Goal: Transaction & Acquisition: Purchase product/service

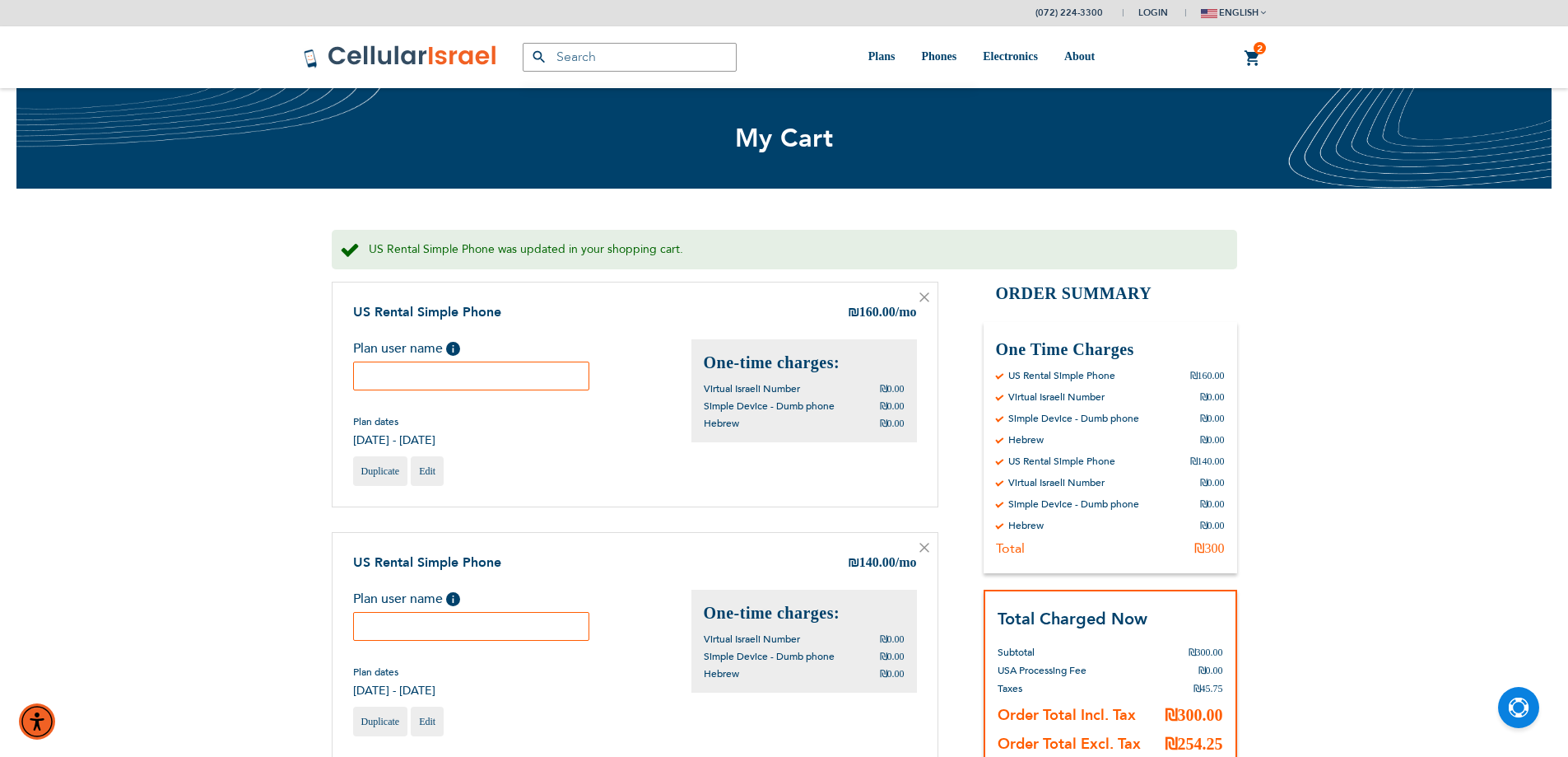
click at [450, 378] on input "text" at bounding box center [472, 376] width 237 height 29
click at [453, 616] on input "text" at bounding box center [472, 627] width 237 height 29
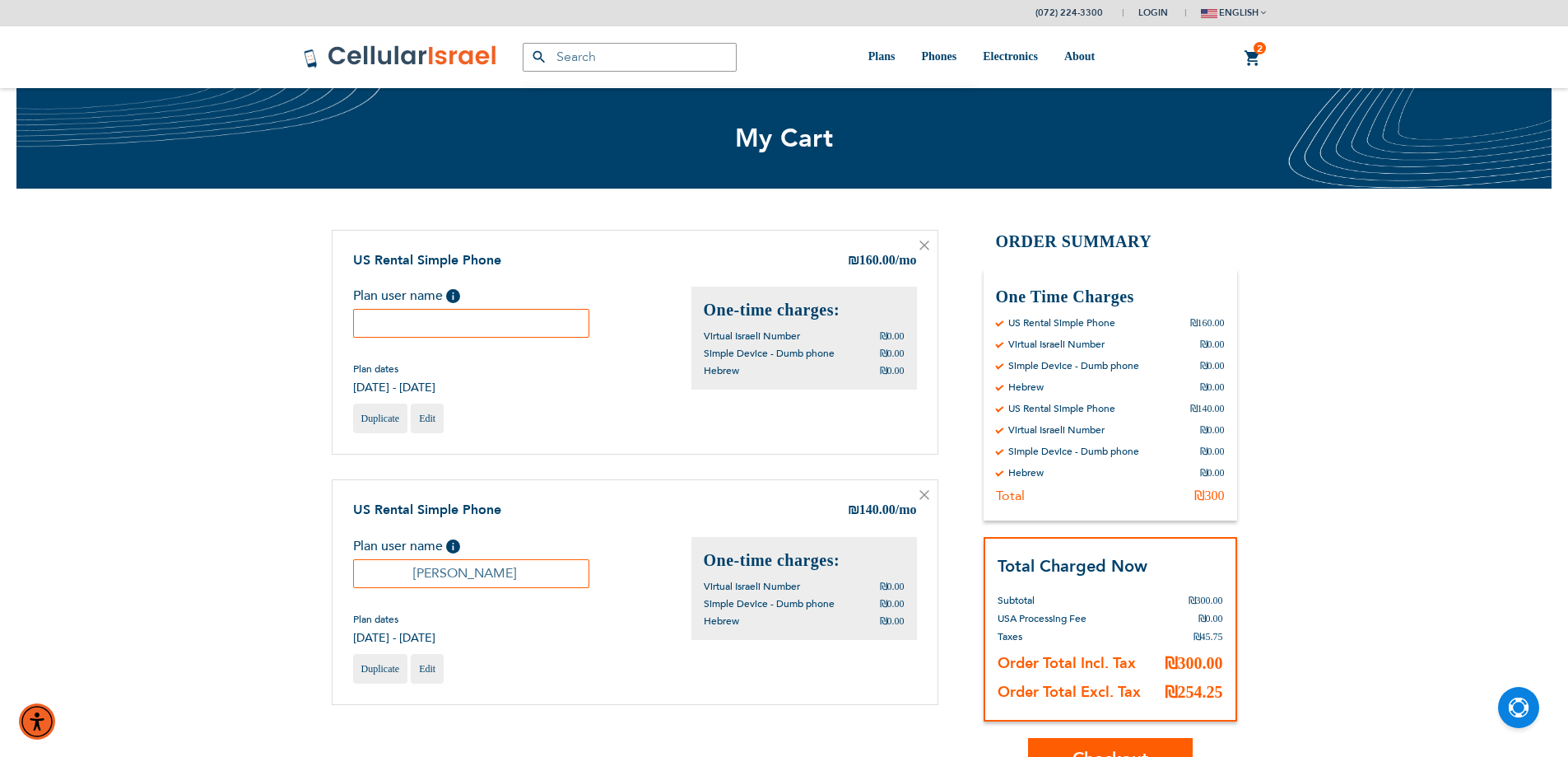
click at [460, 581] on input "[PERSON_NAME]" at bounding box center [472, 574] width 237 height 29
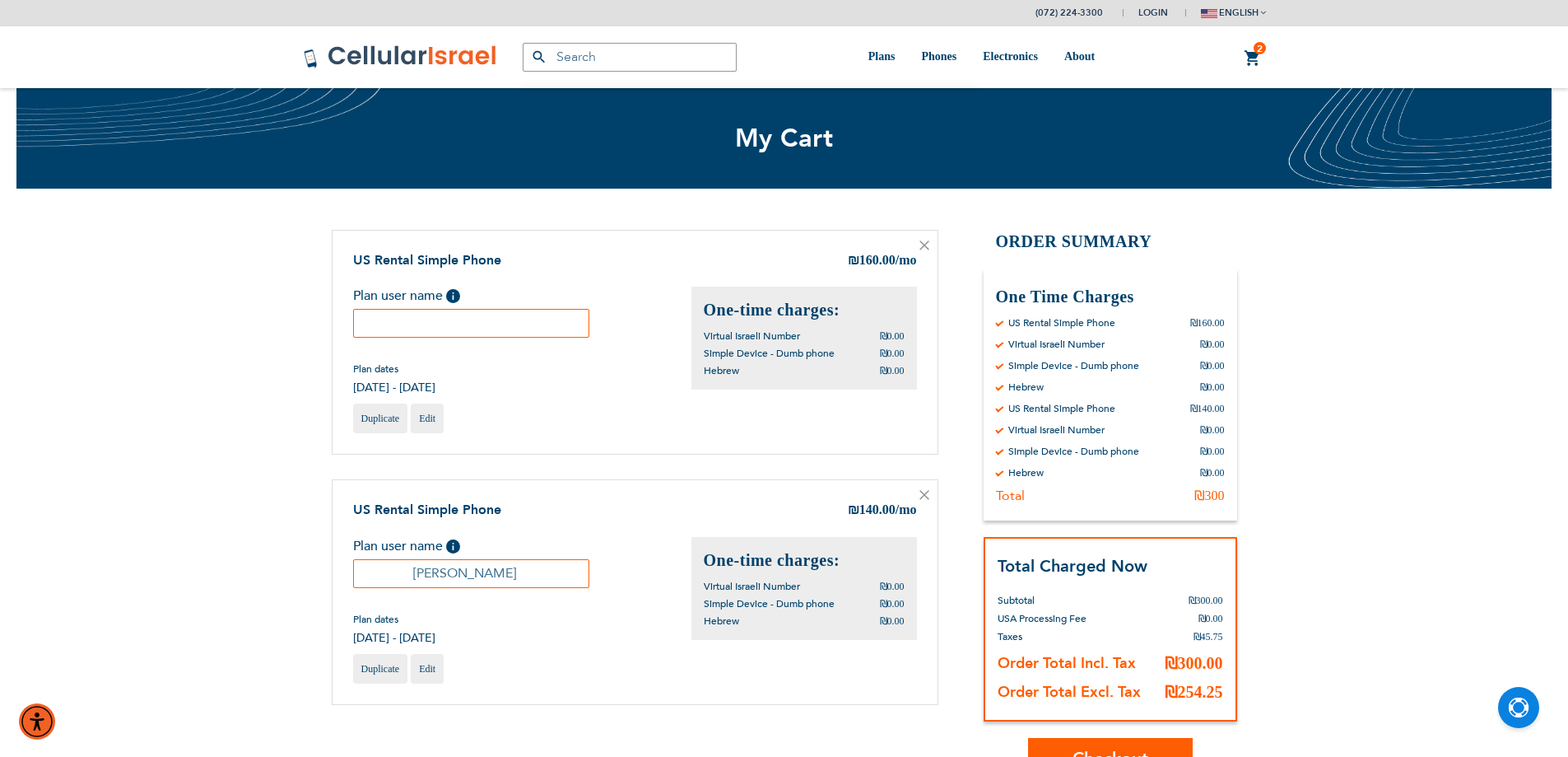
type input "[PERSON_NAME]"
click at [468, 324] on input "text" at bounding box center [472, 323] width 237 height 29
type input "שרה"
click at [457, 584] on input "[PERSON_NAME]" at bounding box center [472, 574] width 237 height 29
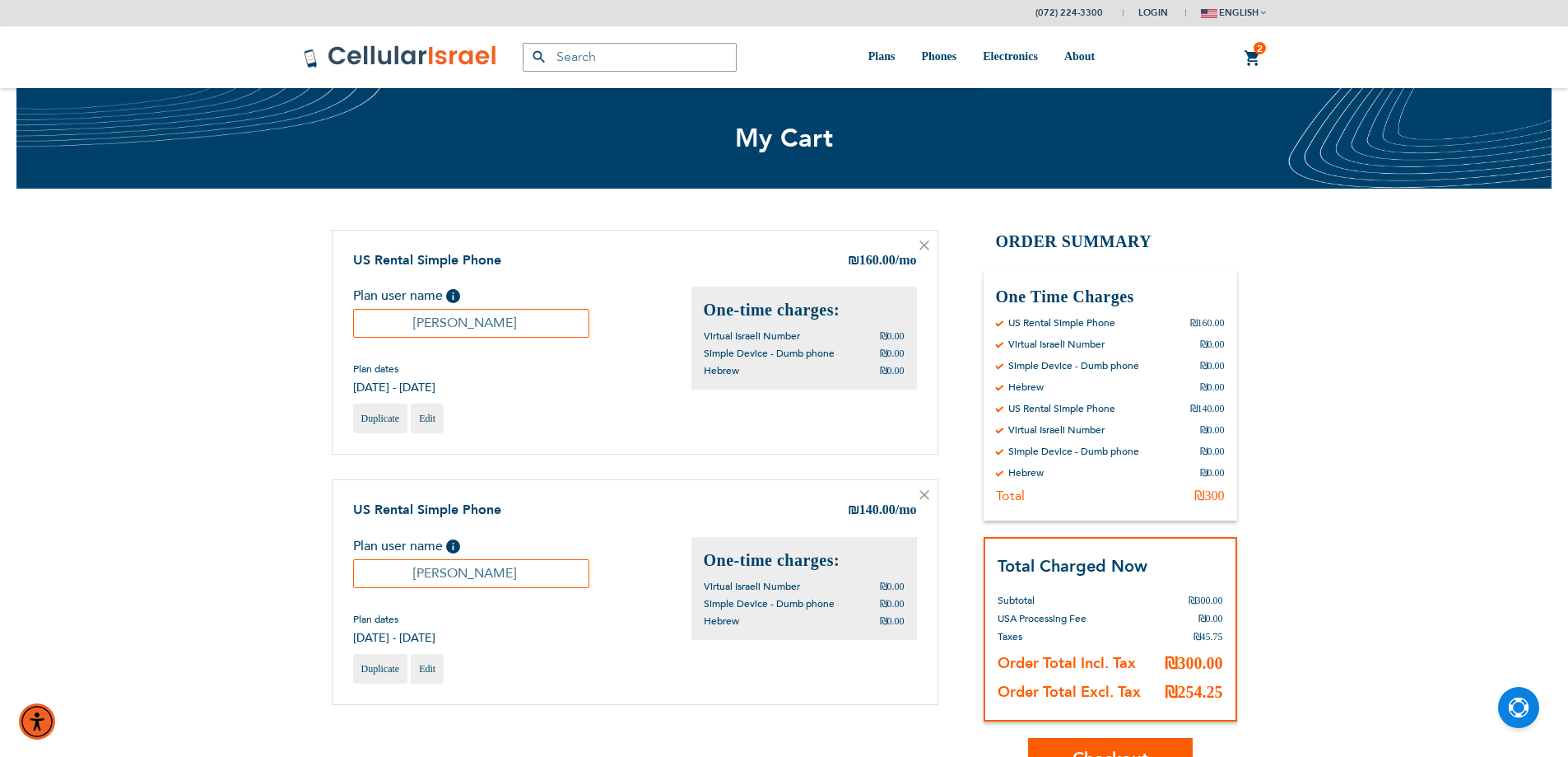
click at [457, 583] on input "[PERSON_NAME]" at bounding box center [472, 574] width 237 height 29
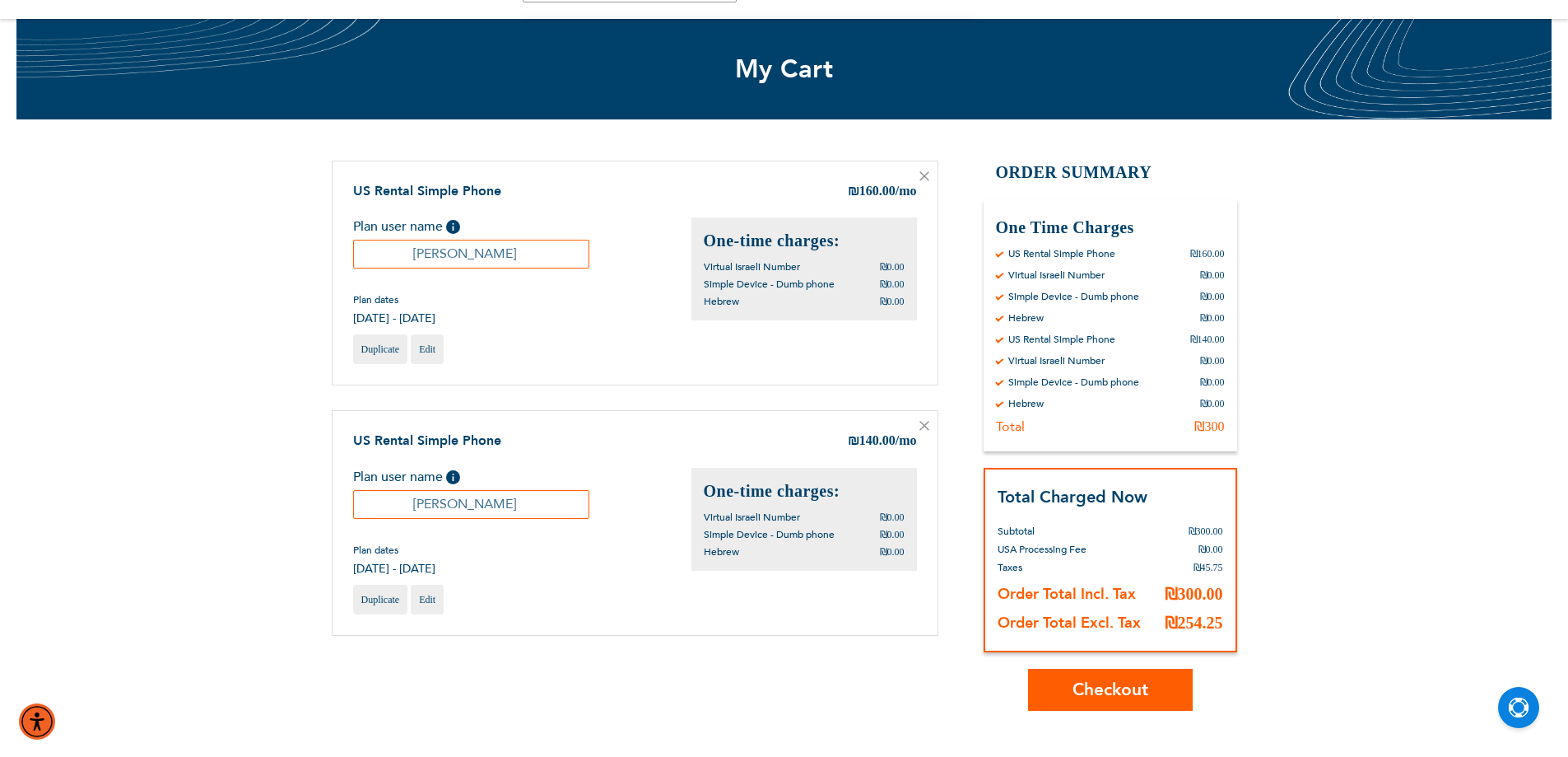
scroll to position [164, 0]
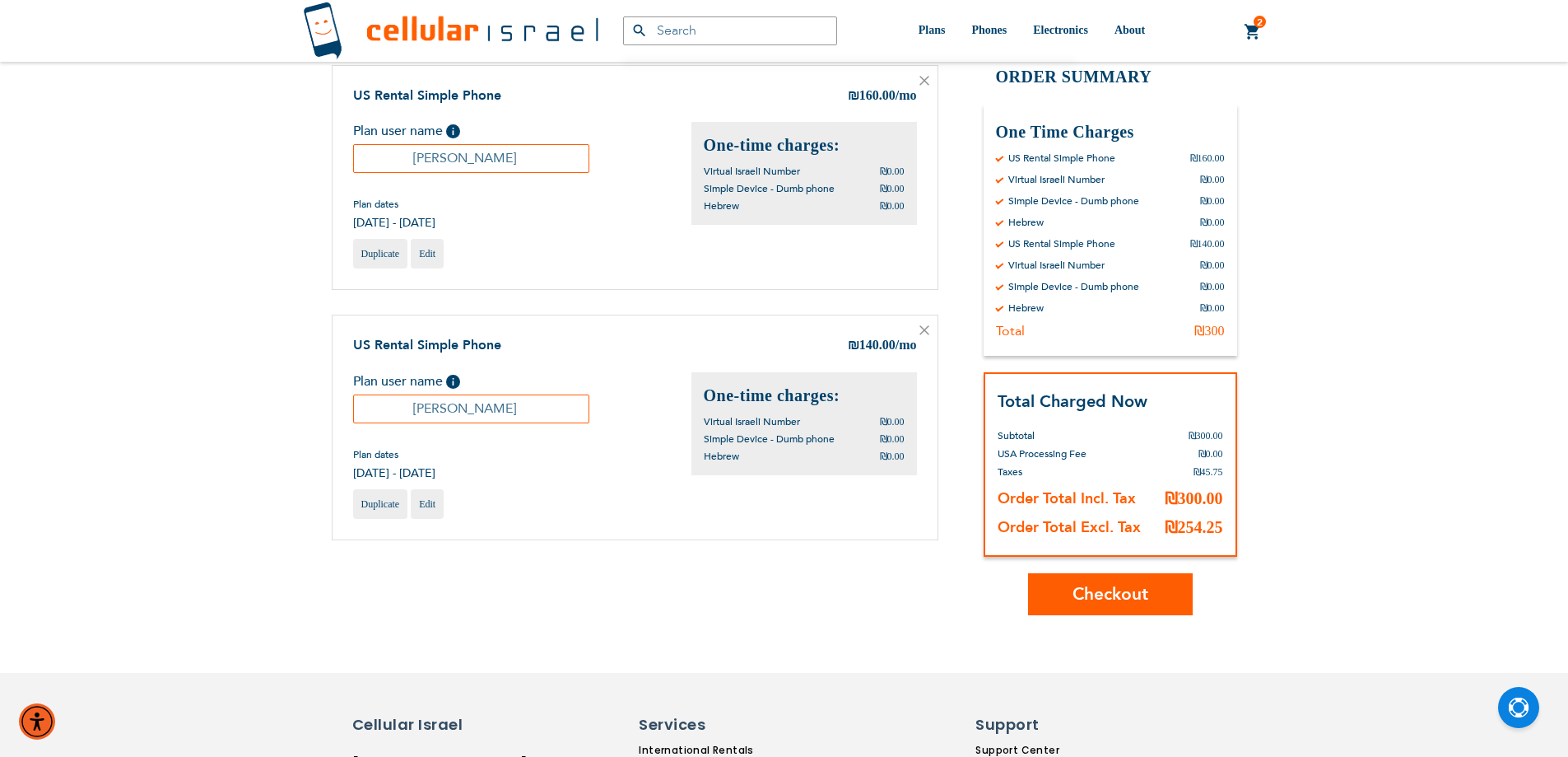
type input "יואל"
click at [1122, 586] on span "Checkout" at bounding box center [1110, 594] width 76 height 24
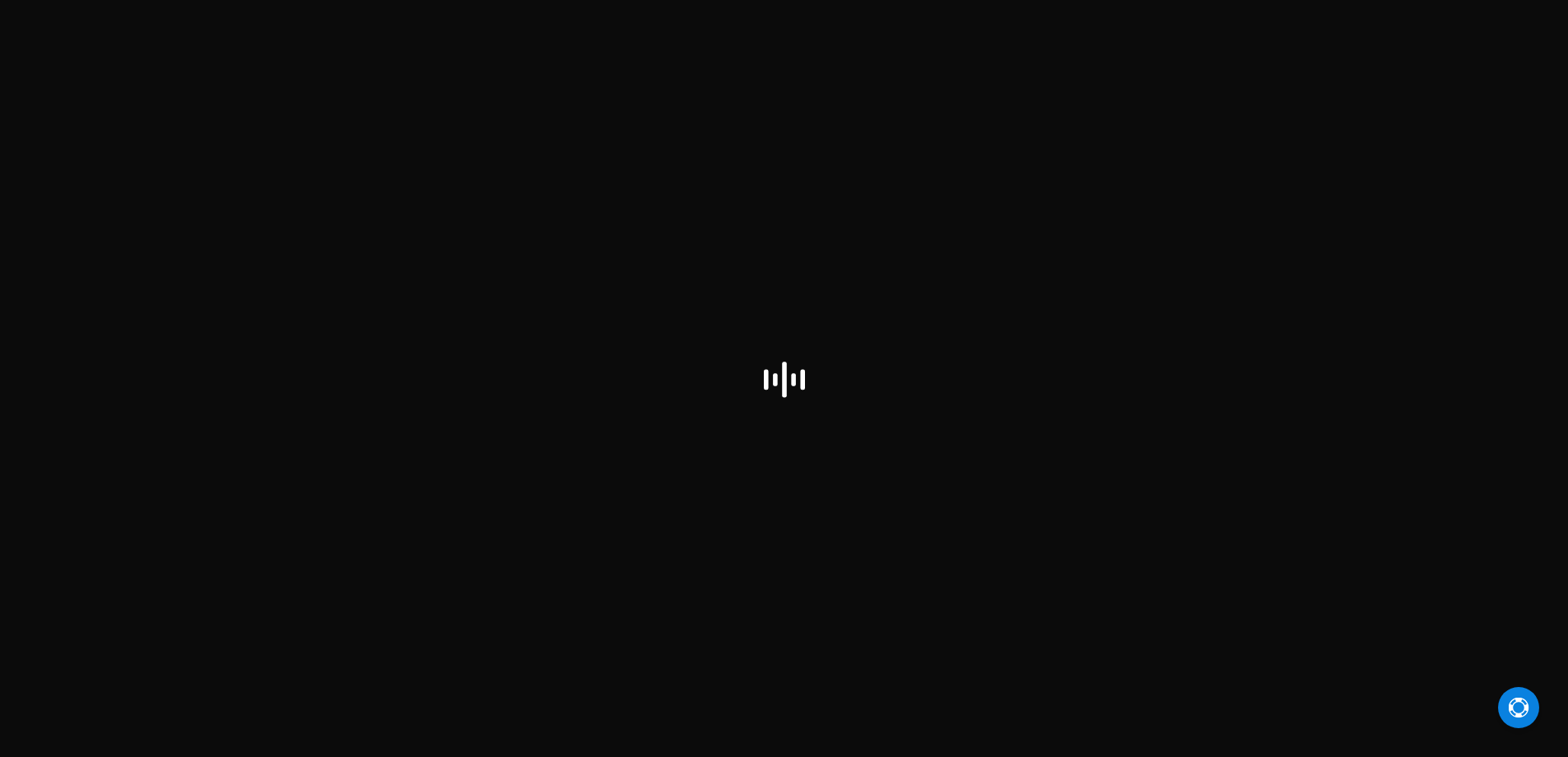
select select "IL"
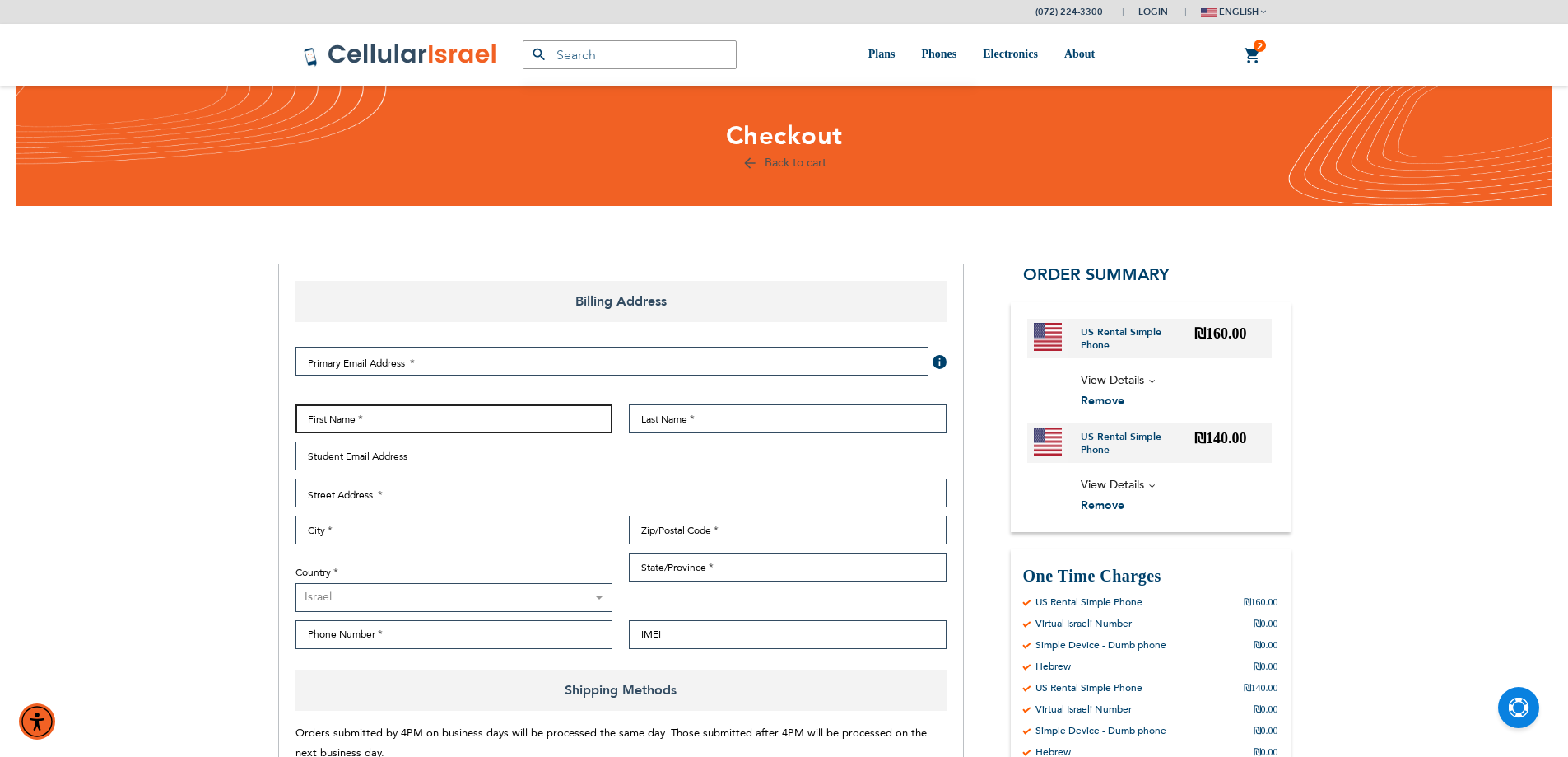
click at [377, 417] on input "First Name" at bounding box center [454, 418] width 318 height 29
paste input "[PERSON_NAME]"
click at [329, 418] on input "[PERSON_NAME]" at bounding box center [454, 418] width 318 height 29
type input "יואל"
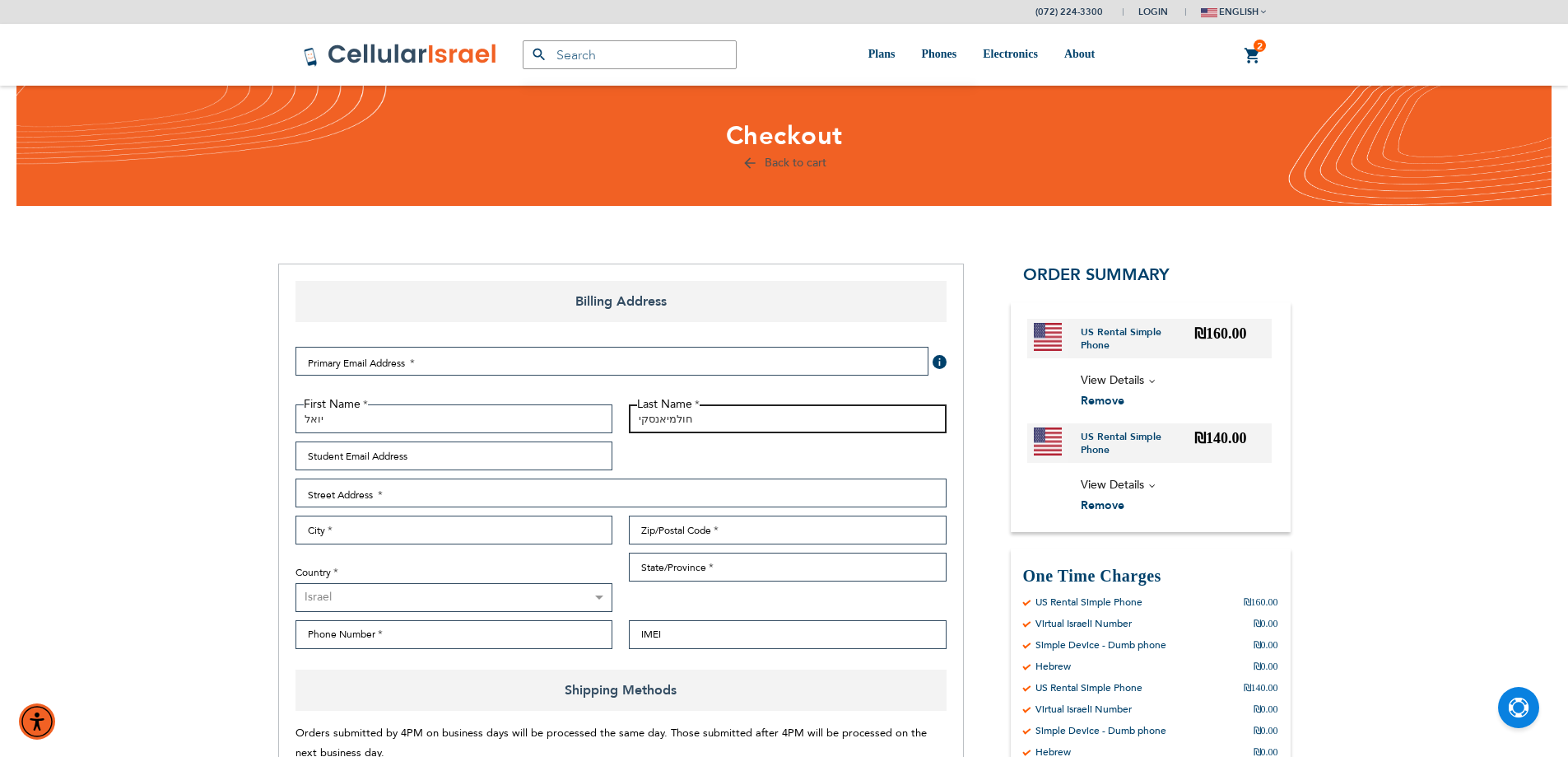
type input "חולמיאנסקי"
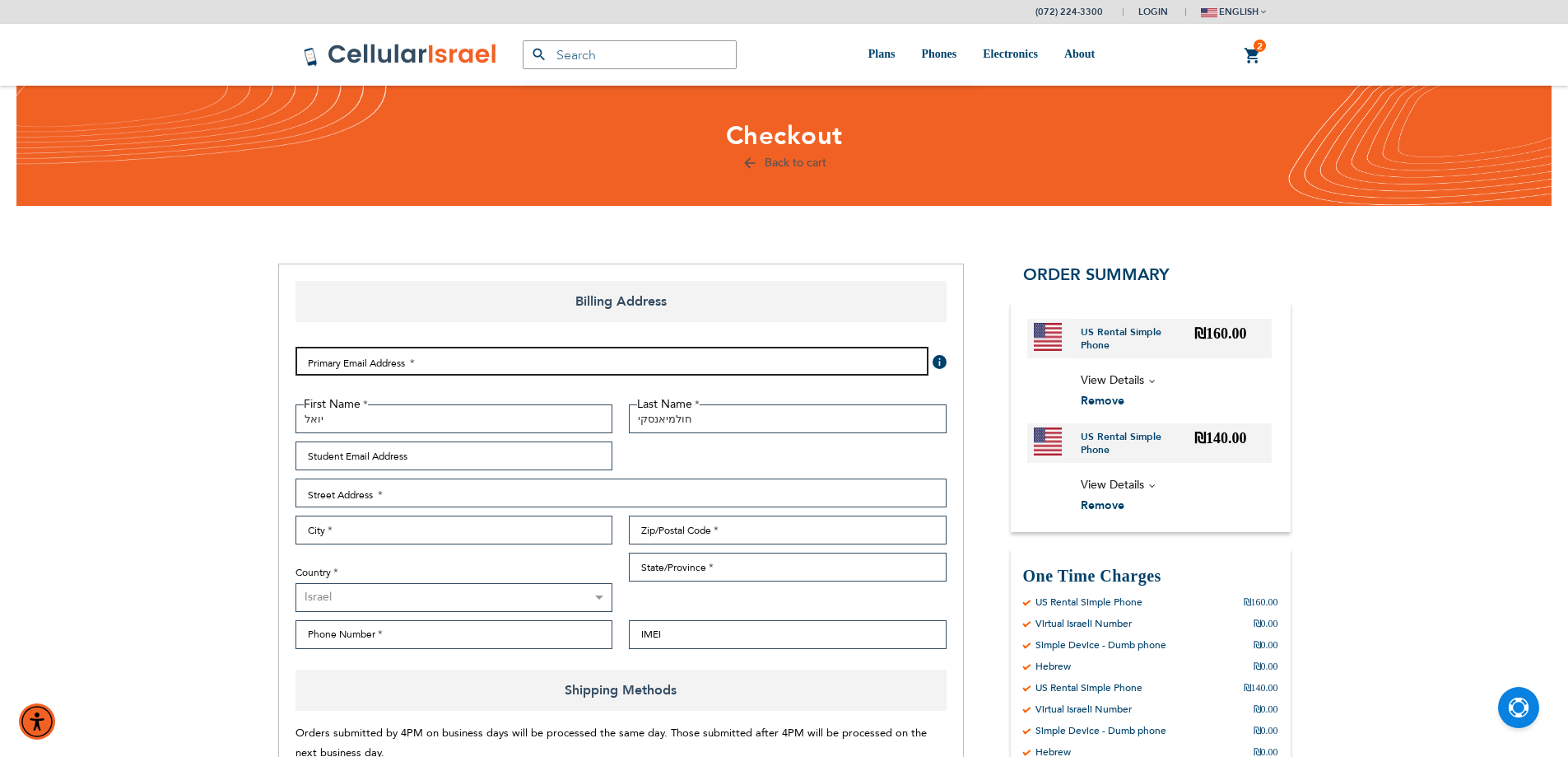
click at [338, 361] on input "Email Address" at bounding box center [612, 361] width 633 height 29
type input "ד"
drag, startPoint x: 372, startPoint y: 361, endPoint x: 388, endPoint y: 360, distance: 16.0
click at [388, 360] on input "[EMAIL_ADDRESS][DOMAIN_NAME]" at bounding box center [612, 361] width 633 height 29
type input "[EMAIL_ADDRESS][DOMAIN_NAME]"
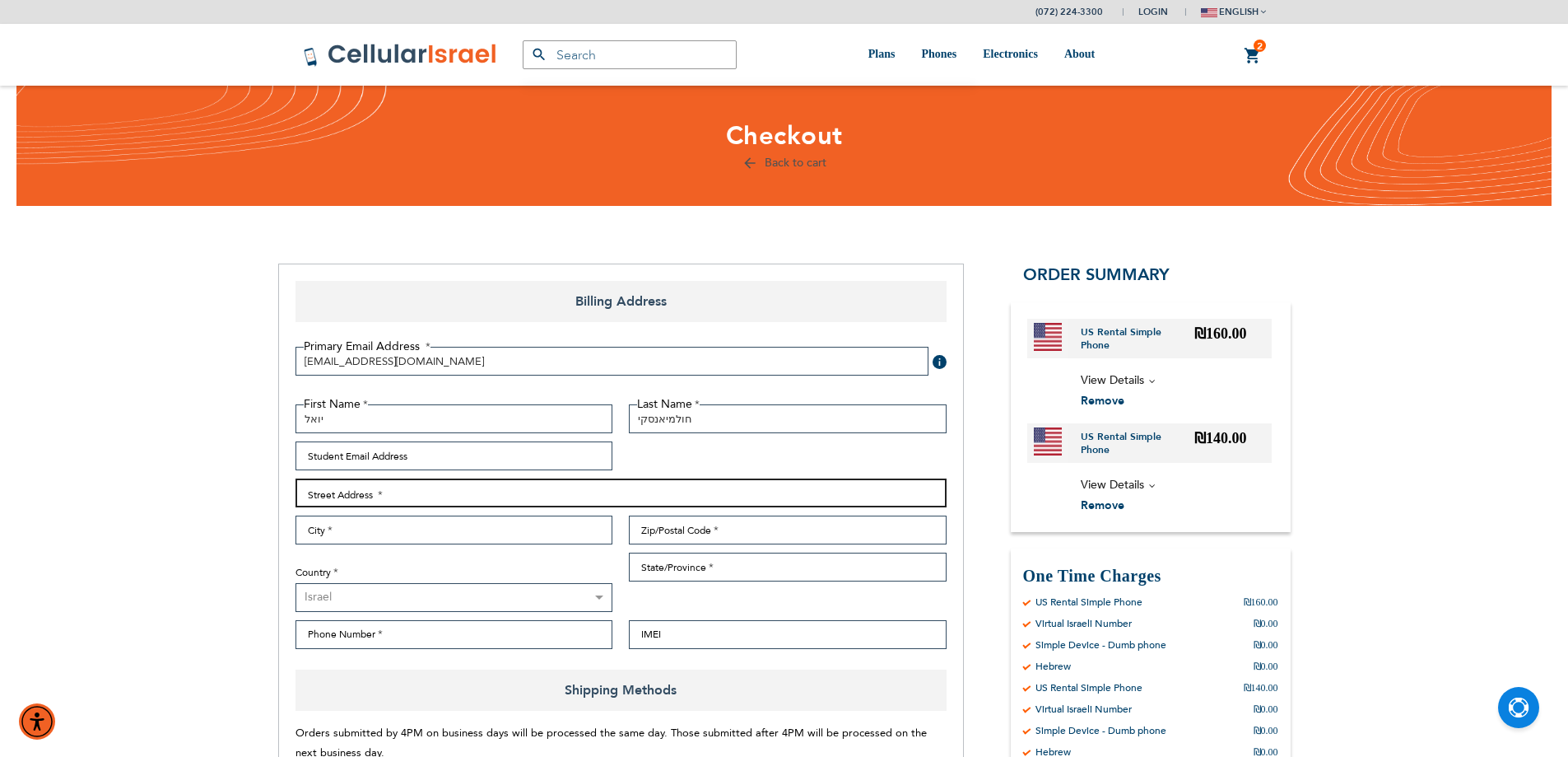
click at [443, 497] on input "Street Address: Line 1" at bounding box center [621, 493] width 651 height 29
type input "124 Sanhedria hamorchevet"
click at [434, 523] on input "City" at bounding box center [454, 530] width 318 height 29
type input "[GEOGRAPHIC_DATA]"
click at [687, 530] on input "Zip/Postal Code" at bounding box center [787, 530] width 318 height 29
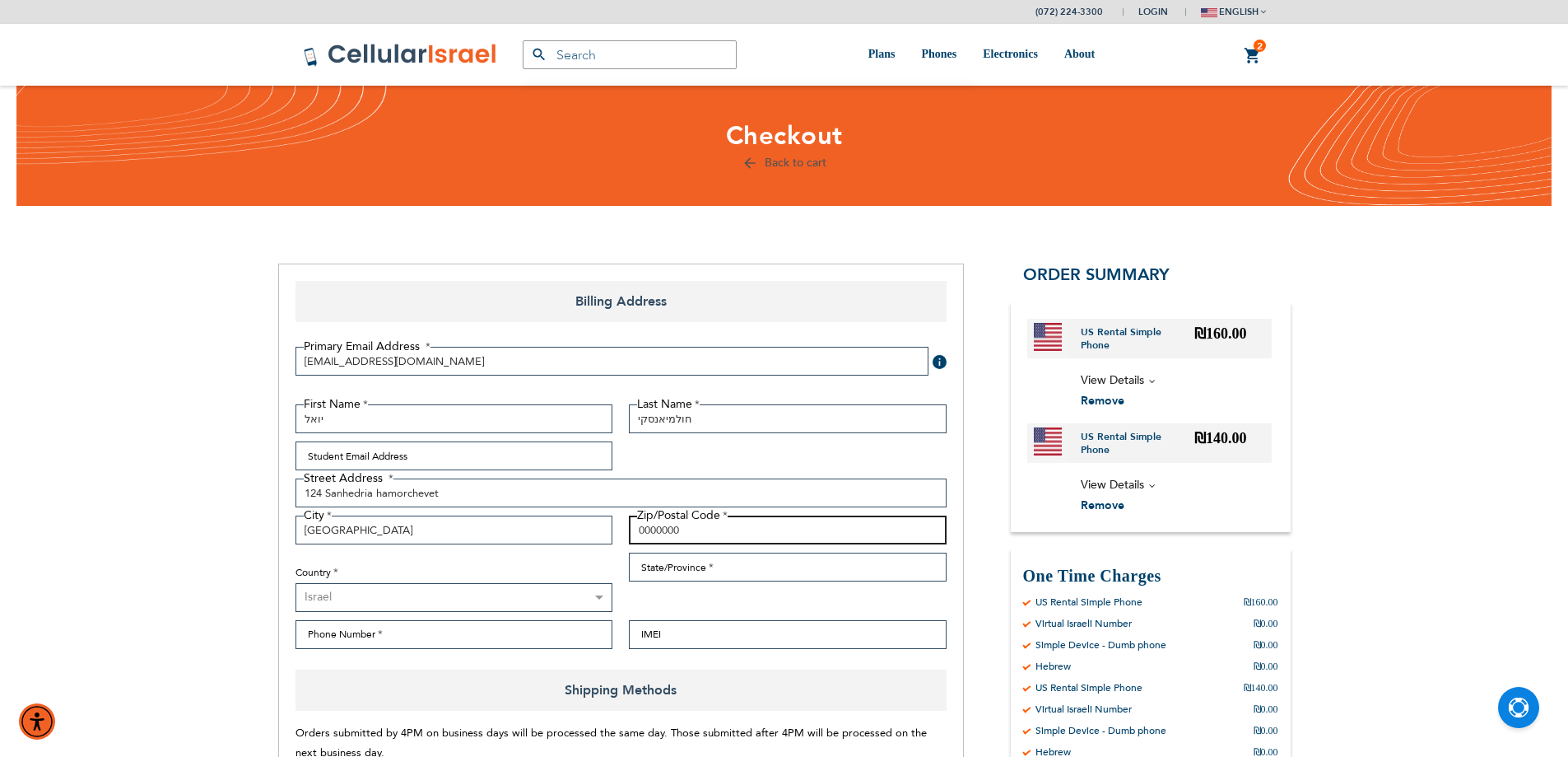
type input "0000000"
click at [676, 564] on input "State/Province" at bounding box center [787, 567] width 318 height 29
type input "Israel"
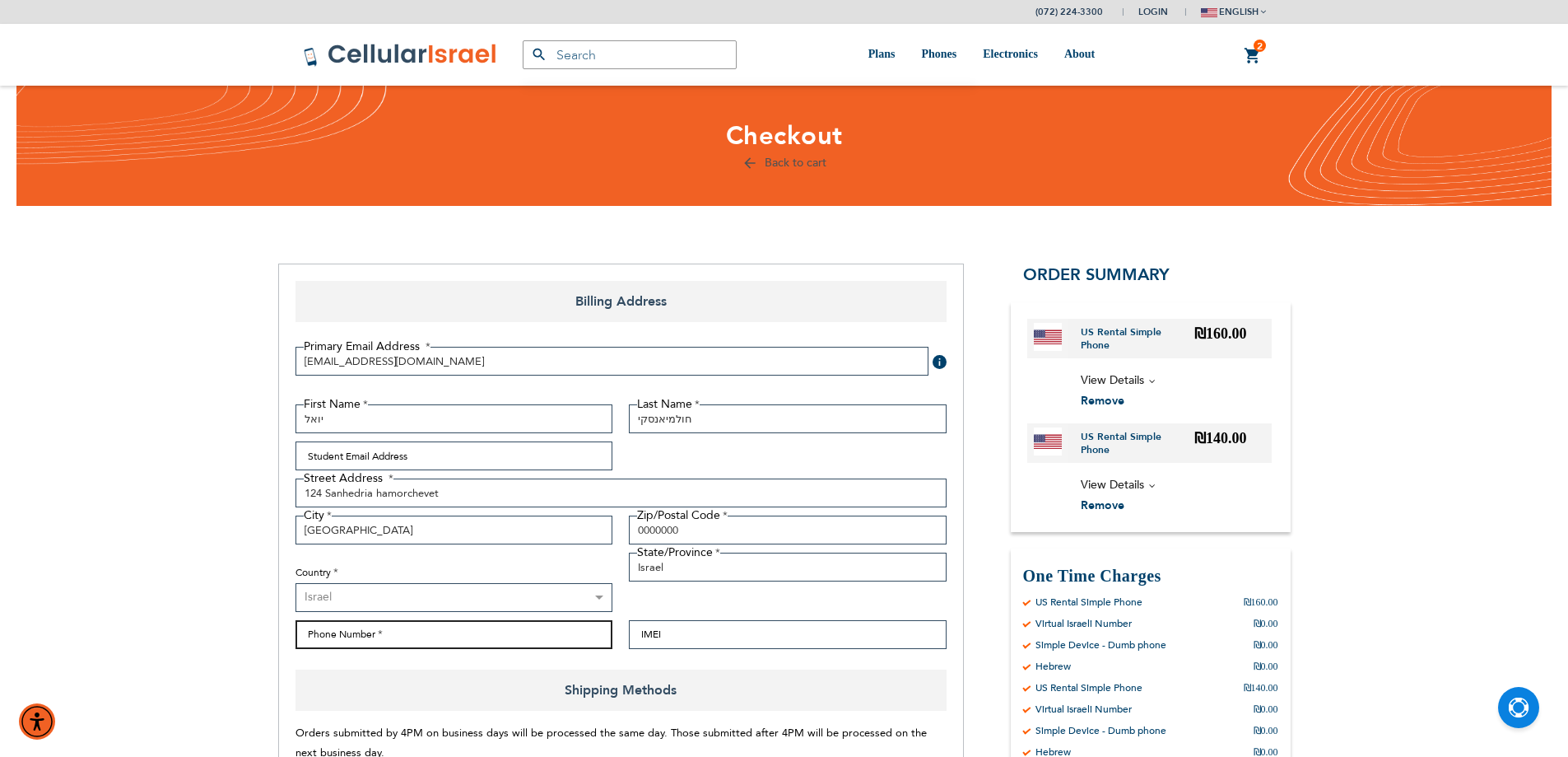
click at [356, 634] on input "Phone Number" at bounding box center [454, 634] width 318 height 29
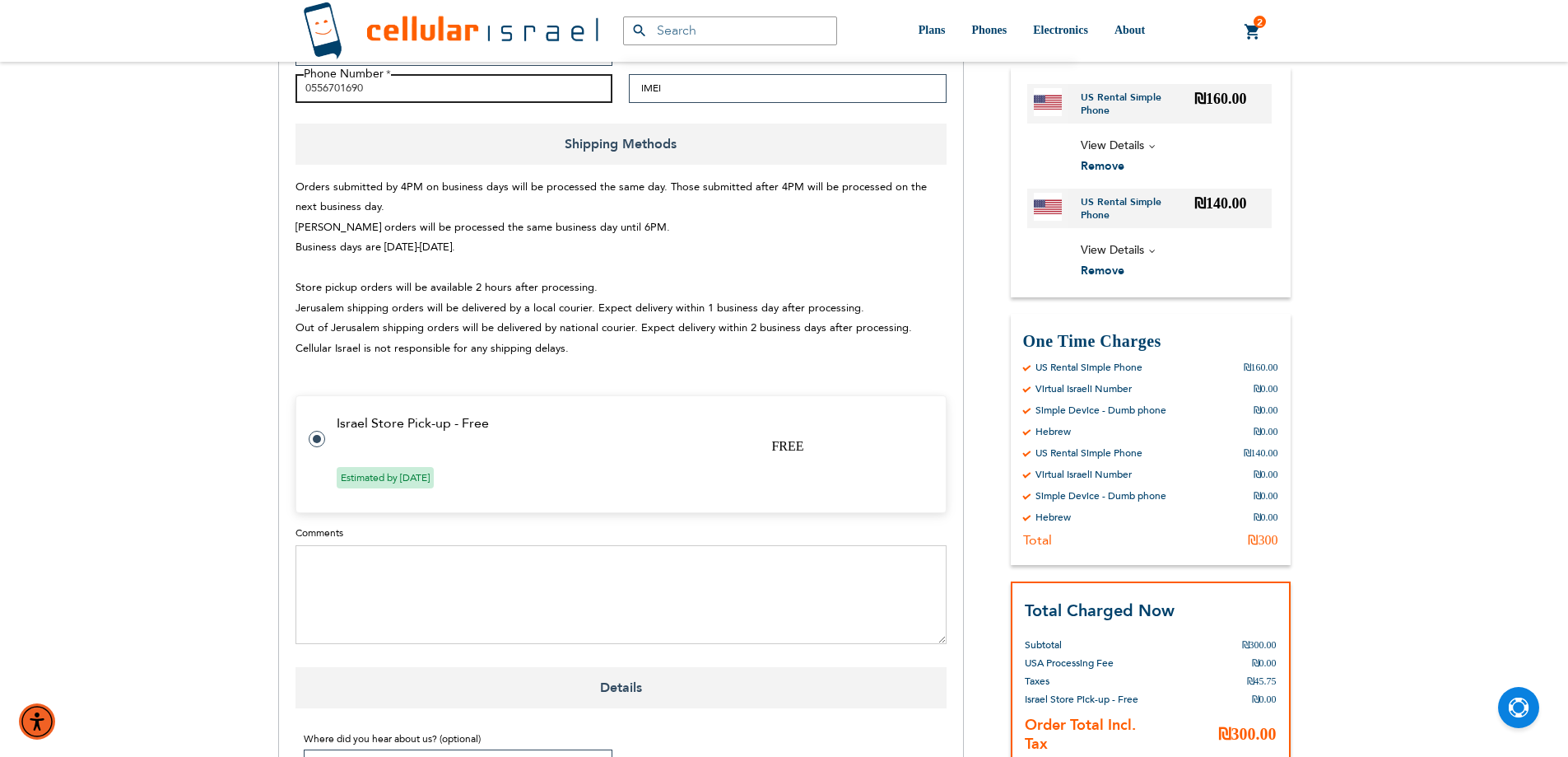
scroll to position [659, 0]
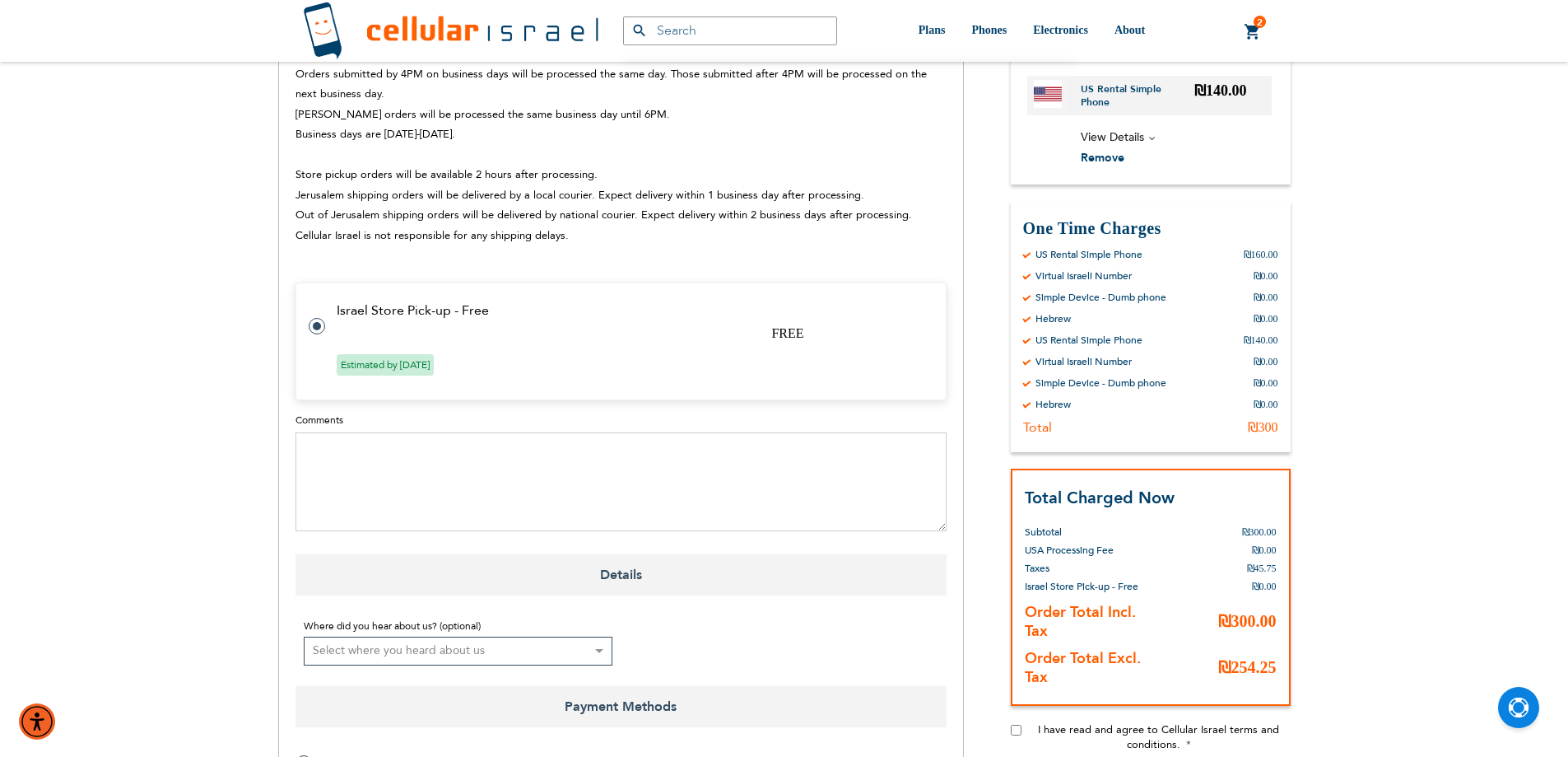
type input "0556701690"
click at [386, 451] on textarea "Comments" at bounding box center [621, 482] width 651 height 99
paste textarea "[PERSON_NAME]"
type textarea "[PERSON_NAME]"
click at [374, 461] on textarea "[PERSON_NAME]" at bounding box center [621, 482] width 651 height 99
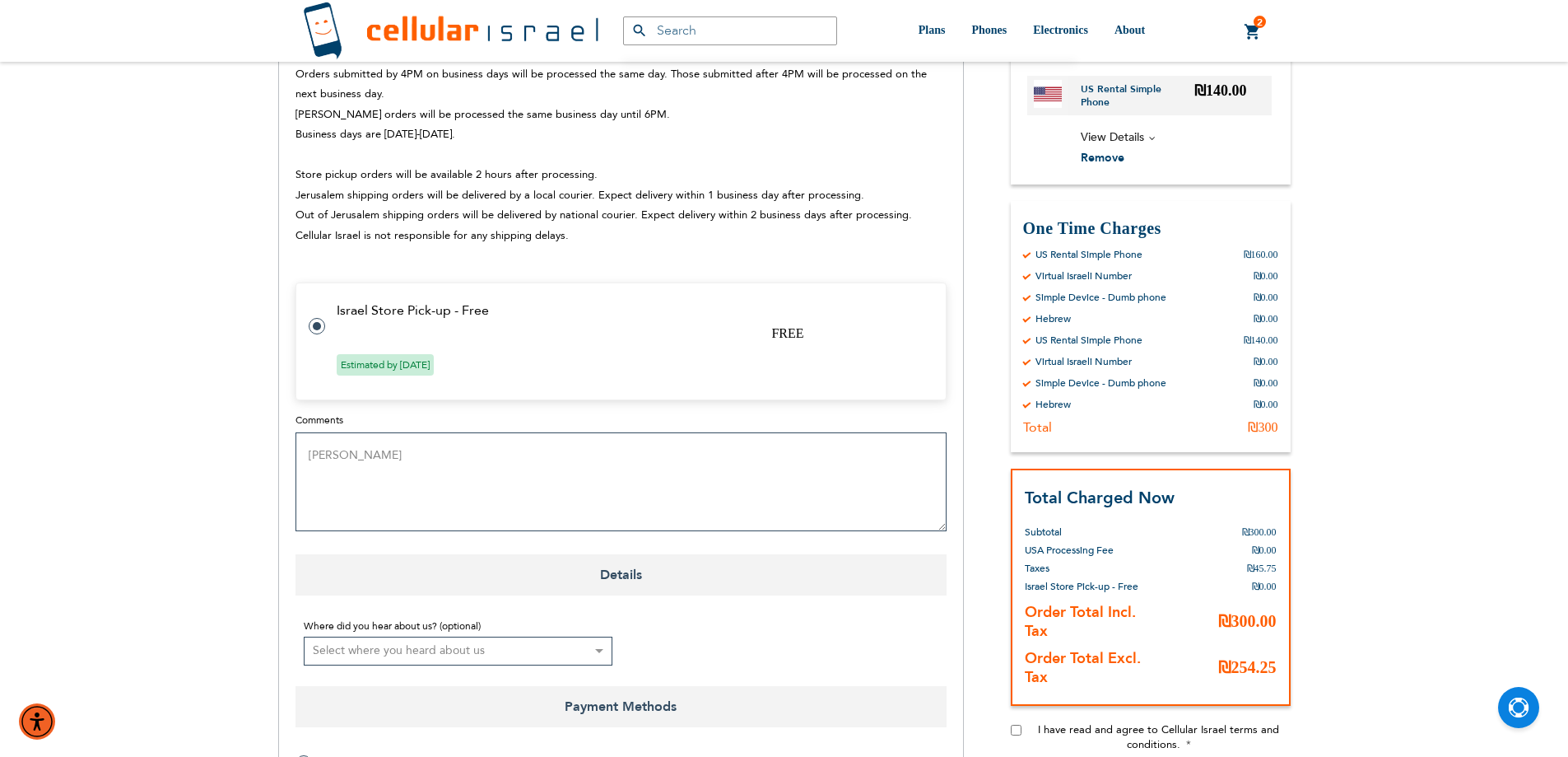
click at [374, 461] on textarea "[PERSON_NAME]" at bounding box center [621, 482] width 651 height 99
click at [372, 459] on textarea "[PERSON_NAME]" at bounding box center [621, 482] width 651 height 99
click at [359, 452] on textarea "[CREDIT_CARD_NUMBER] 1127 CVV [CREDIT_CARD_DATA]" at bounding box center [621, 482] width 651 height 99
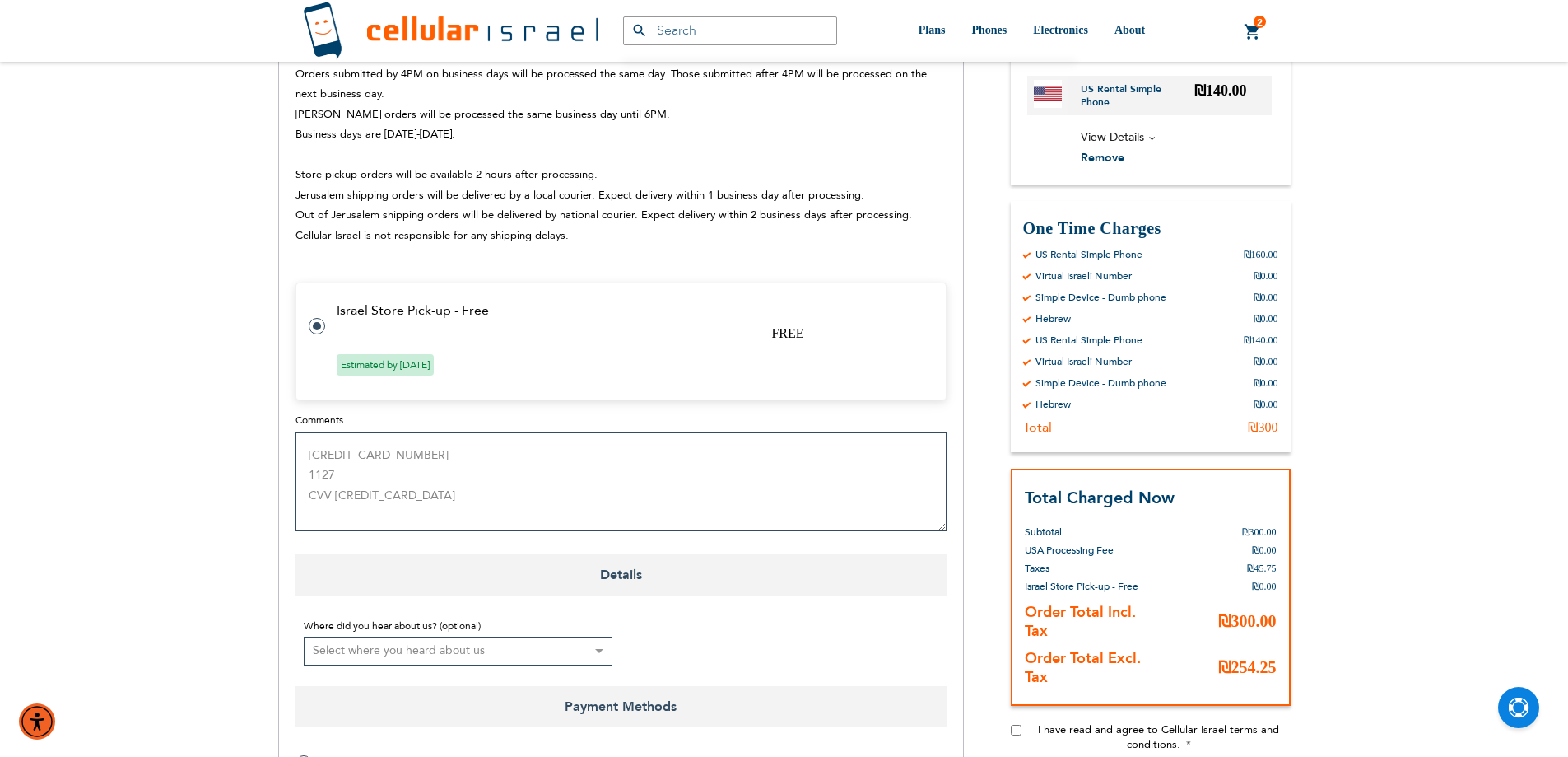
click at [359, 452] on textarea "[CREDIT_CARD_NUMBER] 1127 CVV [CREDIT_CARD_DATA]" at bounding box center [621, 482] width 651 height 99
click at [323, 474] on textarea "[CREDIT_CARD_NUMBER] 1127 CVV [CREDIT_CARD_DATA]" at bounding box center [621, 482] width 651 height 99
click at [335, 495] on textarea "[CREDIT_CARD_NUMBER] 1127 CVV [CREDIT_CARD_DATA]" at bounding box center [621, 482] width 651 height 99
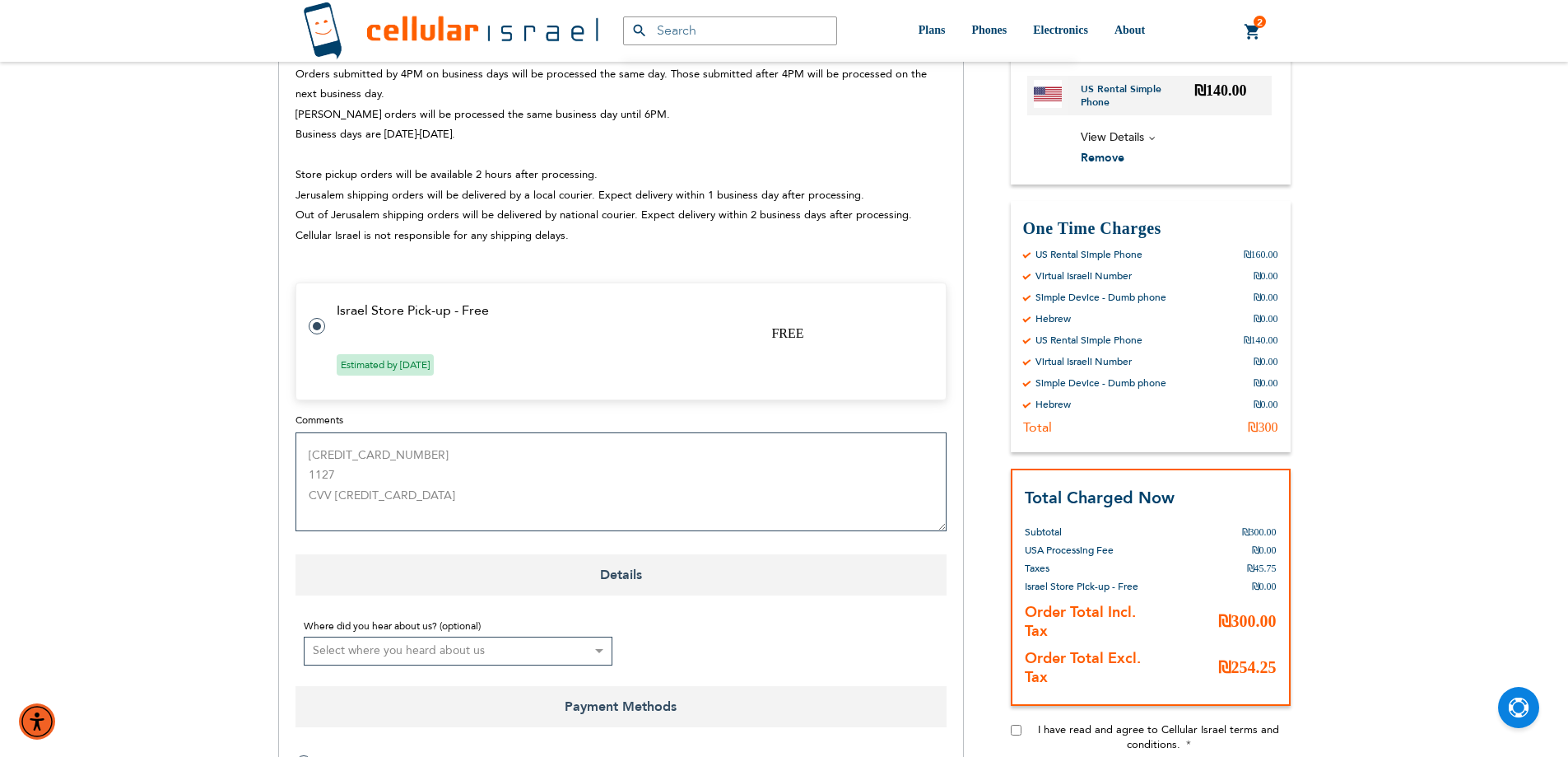
click at [322, 457] on textarea "[CREDIT_CARD_NUMBER] 1127 CVV [CREDIT_CARD_DATA]" at bounding box center [621, 482] width 651 height 99
drag, startPoint x: 322, startPoint y: 457, endPoint x: 334, endPoint y: 476, distance: 22.5
click at [334, 476] on textarea "[CREDIT_CARD_NUMBER] 1127 CVV [CREDIT_CARD_DATA]" at bounding box center [621, 482] width 651 height 99
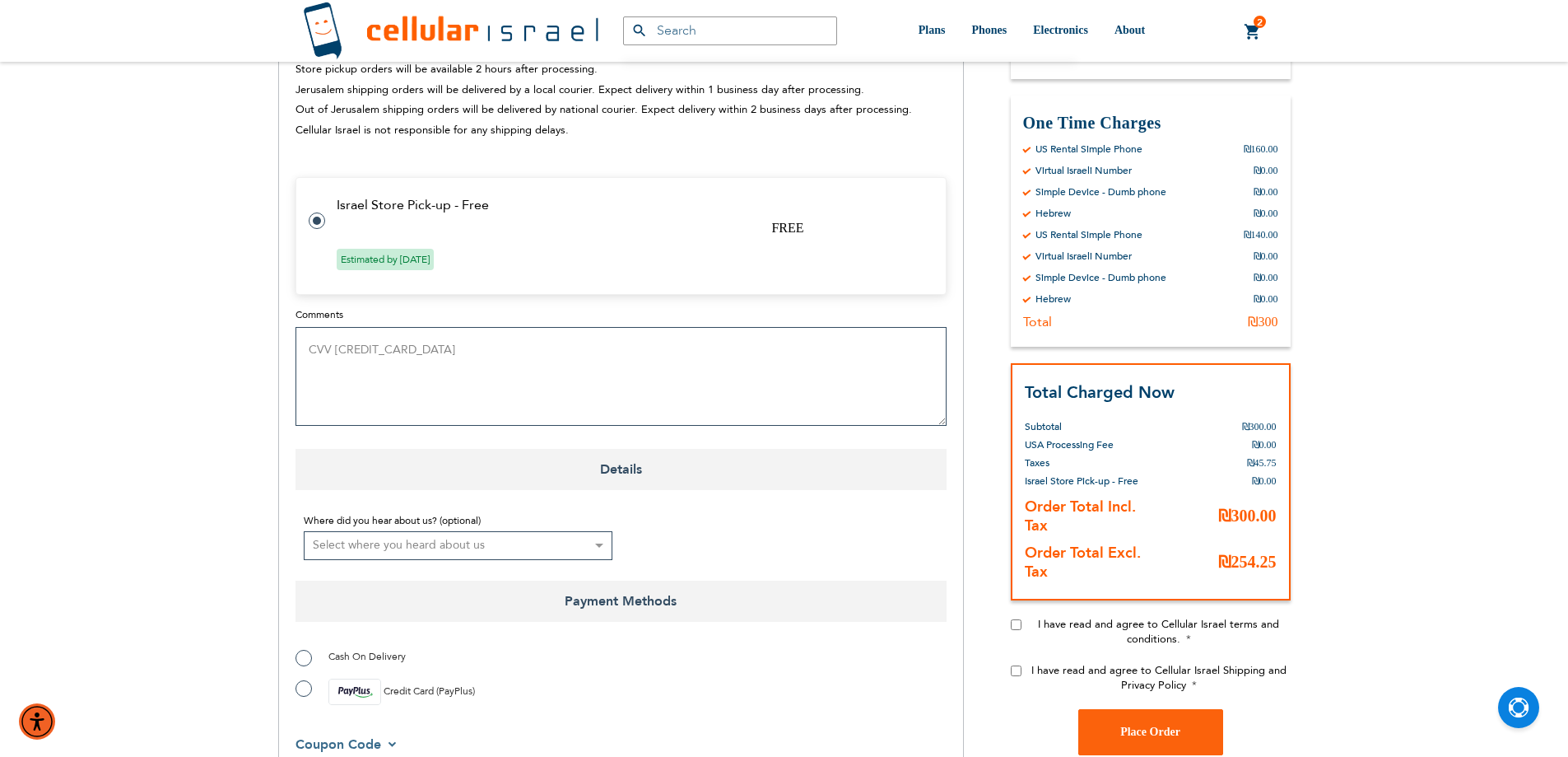
scroll to position [988, 0]
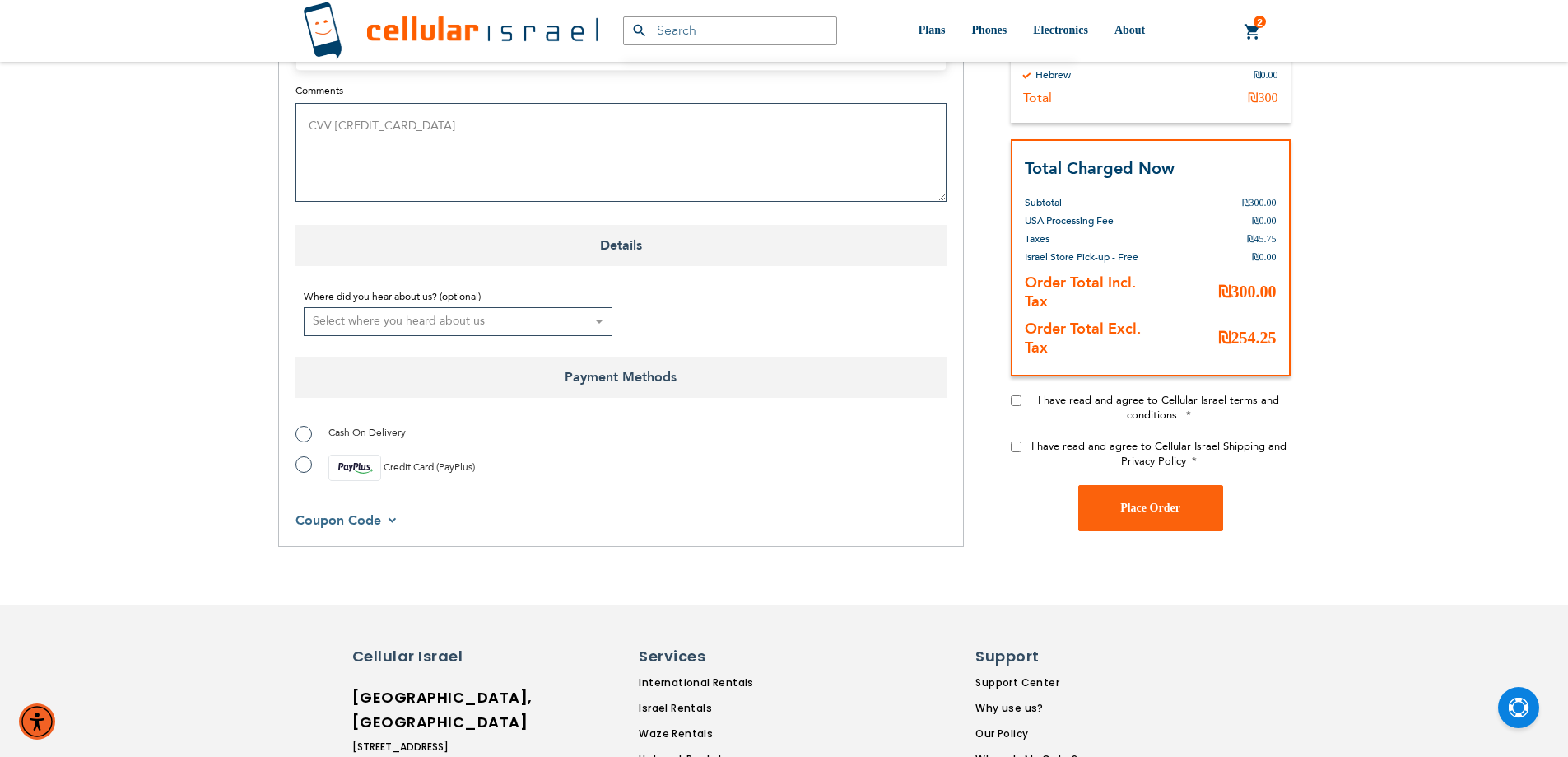
type textarea "CVV [CREDIT_CARD_DATA]"
click at [1014, 393] on div "I have read and agree to Cellular Israel terms and conditions." at bounding box center [1151, 415] width 280 height 46
click at [1016, 397] on input "I have read and agree to Cellular Israel terms and conditions." at bounding box center [1016, 399] width 11 height 11
checkbox input "true"
click at [1018, 443] on input "I have read and agree to Cellular Israel Shipping and Privacy Policy" at bounding box center [1016, 446] width 11 height 11
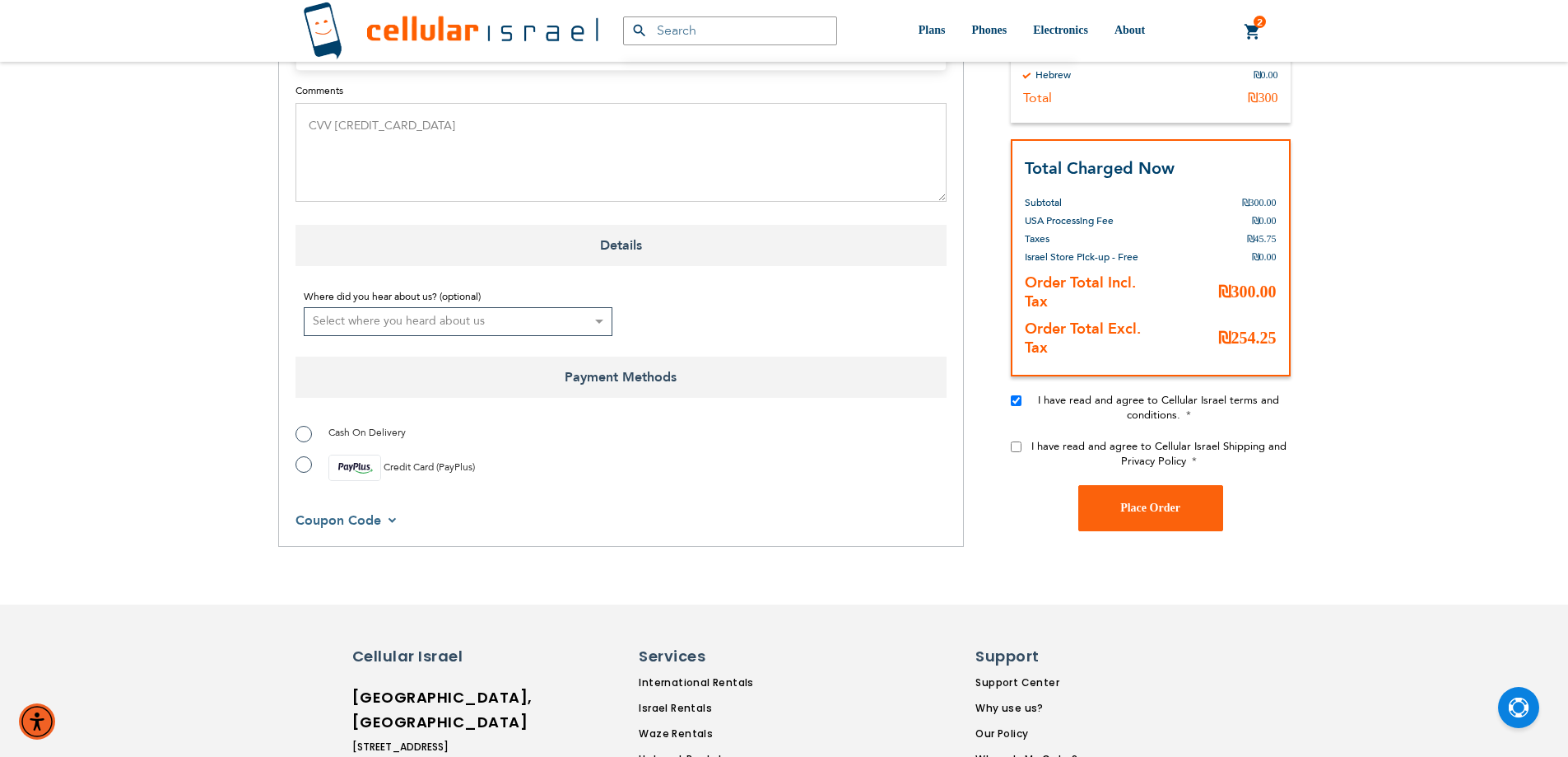
checkbox input "true"
click at [306, 464] on label "Credit Card (PayPlus)" at bounding box center [385, 467] width 179 height 26
radio input "true"
click at [1156, 513] on span "Place Order" at bounding box center [1151, 507] width 60 height 13
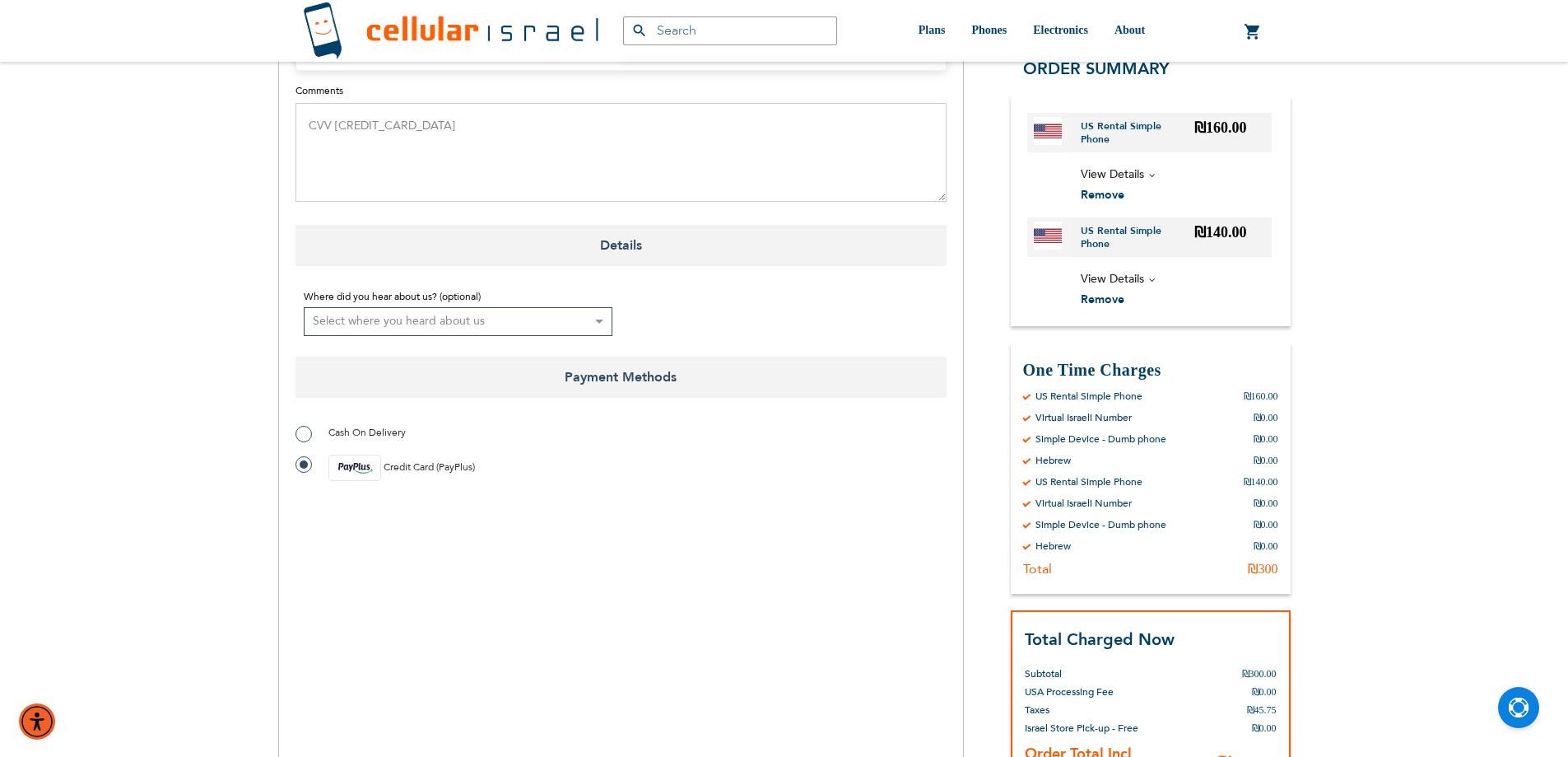
scroll to position [1317, 0]
